Goal: Check status: Check status

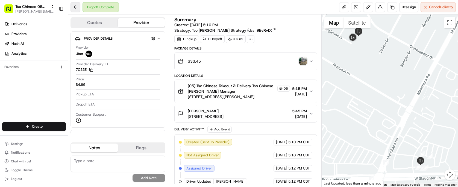
click at [77, 8] on button at bounding box center [76, 7] width 10 height 10
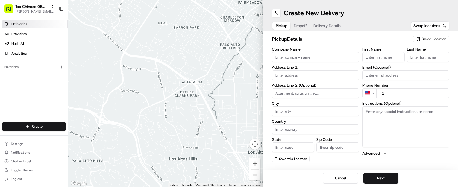
click at [54, 25] on link "Deliveries" at bounding box center [35, 24] width 66 height 9
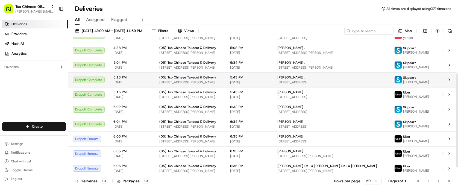
scroll to position [65, 0]
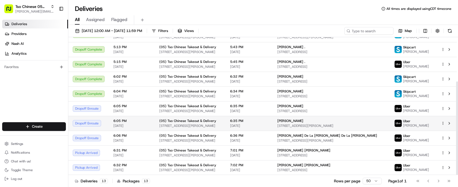
click at [134, 121] on span "6:05 PM" at bounding box center [131, 121] width 37 height 4
